Goal: Task Accomplishment & Management: Use online tool/utility

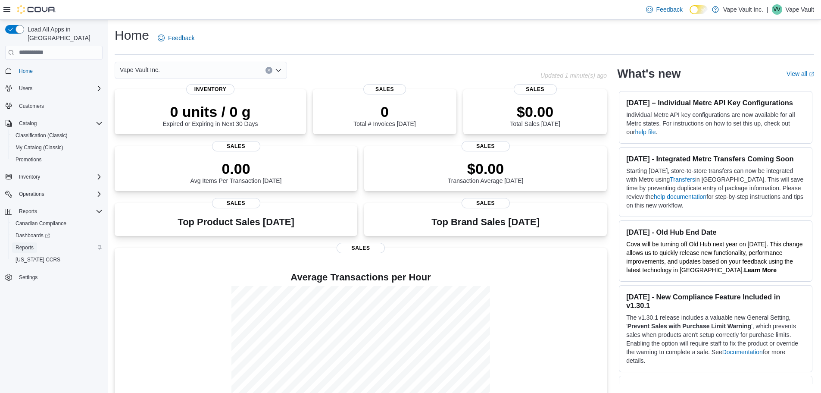
click at [32, 244] on span "Reports" at bounding box center [25, 247] width 18 height 7
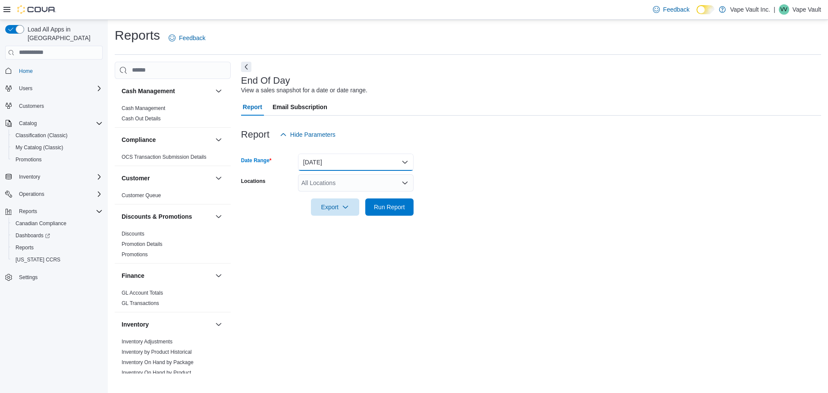
click at [329, 167] on button "[DATE]" at bounding box center [356, 161] width 116 height 17
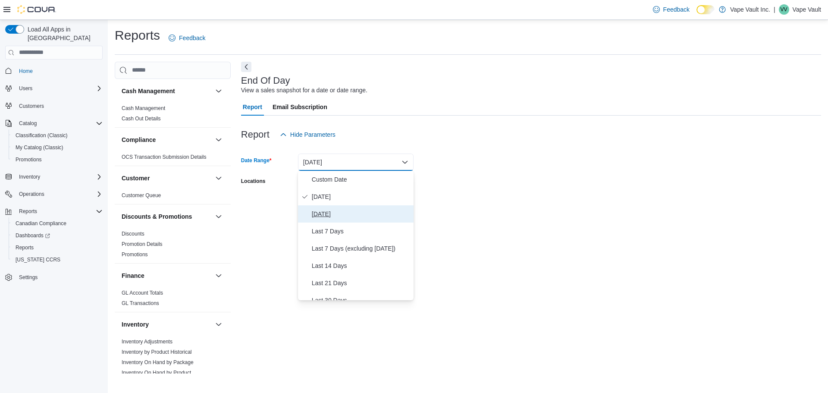
click at [323, 213] on span "[DATE]" at bounding box center [361, 214] width 98 height 10
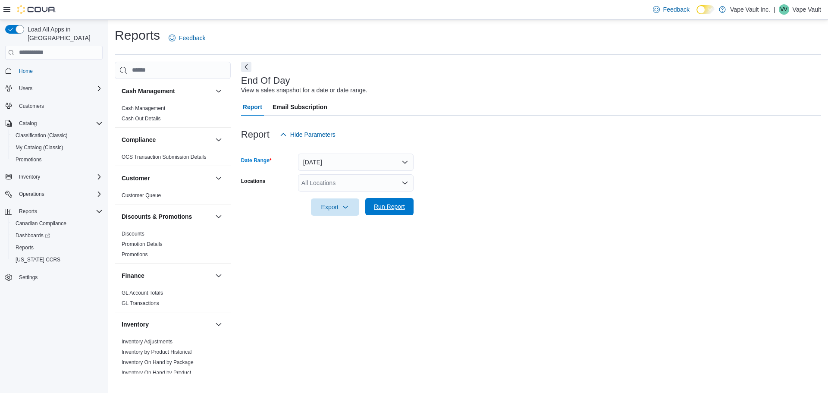
click at [382, 210] on span "Run Report" at bounding box center [389, 206] width 31 height 9
